Goal: Task Accomplishment & Management: Manage account settings

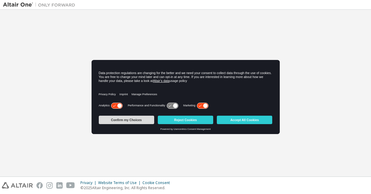
click at [126, 119] on button "Confirm my Choices" at bounding box center [126, 120] width 55 height 8
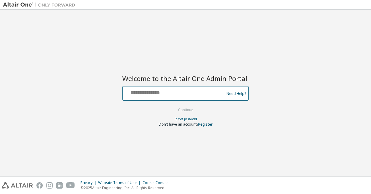
click at [158, 93] on input "text" at bounding box center [174, 92] width 98 height 9
type input "**********"
click at [171, 105] on button "Continue" at bounding box center [185, 109] width 28 height 9
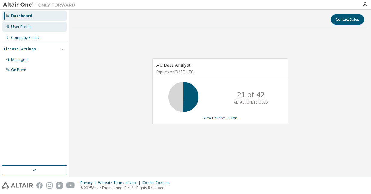
click at [40, 27] on div "User Profile" at bounding box center [34, 27] width 64 height 10
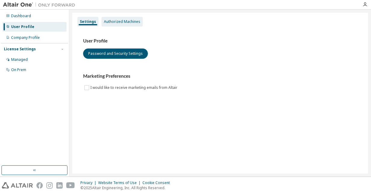
click at [119, 22] on div "Authorized Machines" at bounding box center [122, 21] width 36 height 5
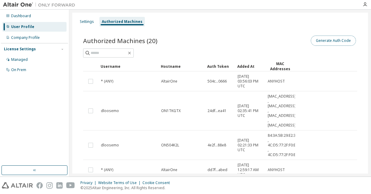
click at [326, 41] on button "Generate Auth Code" at bounding box center [332, 41] width 45 height 10
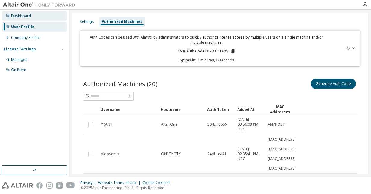
click at [24, 17] on div "Dashboard" at bounding box center [21, 16] width 20 height 5
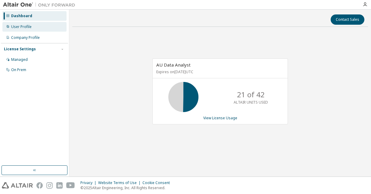
click at [26, 29] on div "User Profile" at bounding box center [34, 27] width 64 height 10
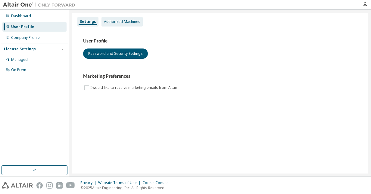
click at [115, 20] on div "Authorized Machines" at bounding box center [122, 21] width 36 height 5
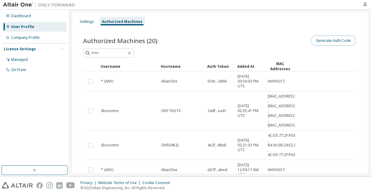
drag, startPoint x: 333, startPoint y: 60, endPoint x: 327, endPoint y: 39, distance: 21.8
click at [327, 39] on button "Generate Auth Code" at bounding box center [332, 41] width 45 height 10
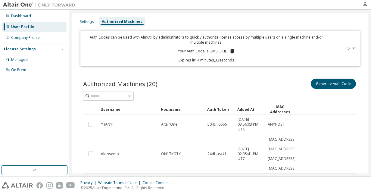
click at [346, 48] on icon at bounding box center [348, 48] width 4 height 4
click at [230, 52] on icon at bounding box center [231, 51] width 3 height 4
click at [231, 52] on icon at bounding box center [231, 51] width 3 height 4
